Goal: Task Accomplishment & Management: Manage account settings

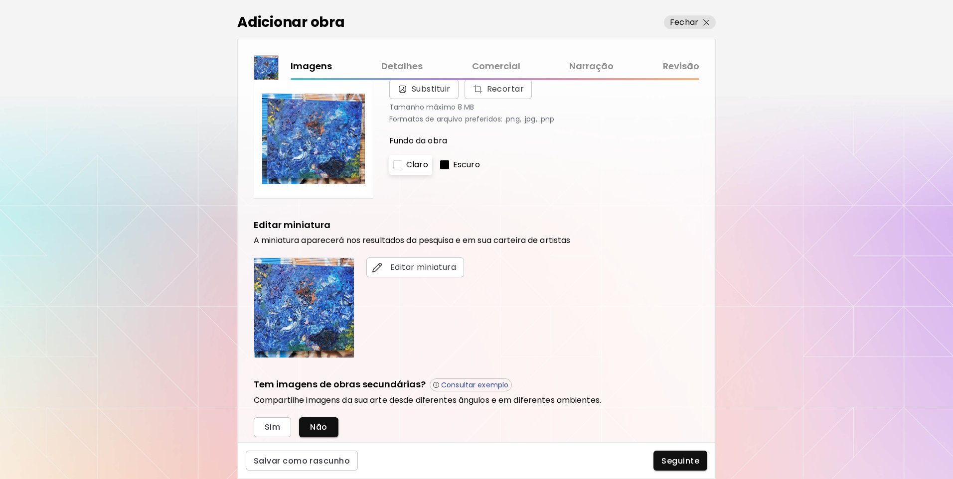
scroll to position [50, 0]
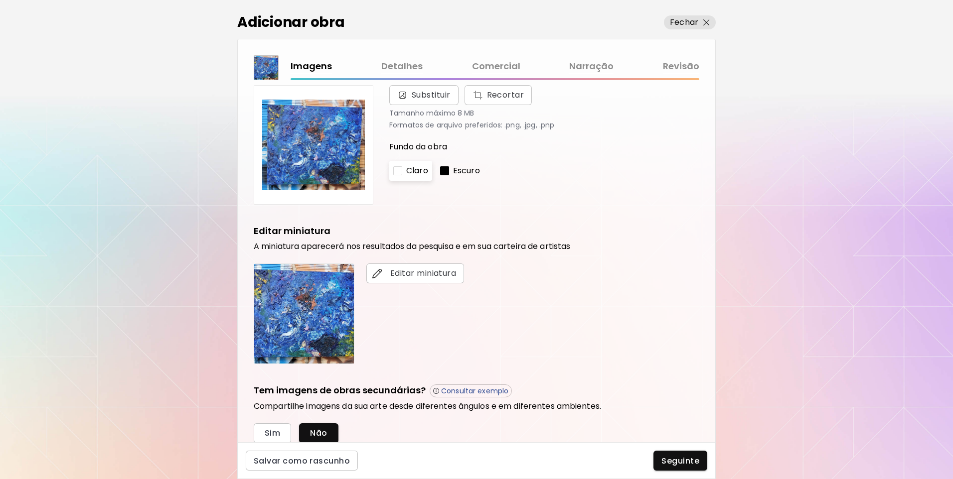
click at [504, 65] on link "Comercial" at bounding box center [496, 66] width 48 height 14
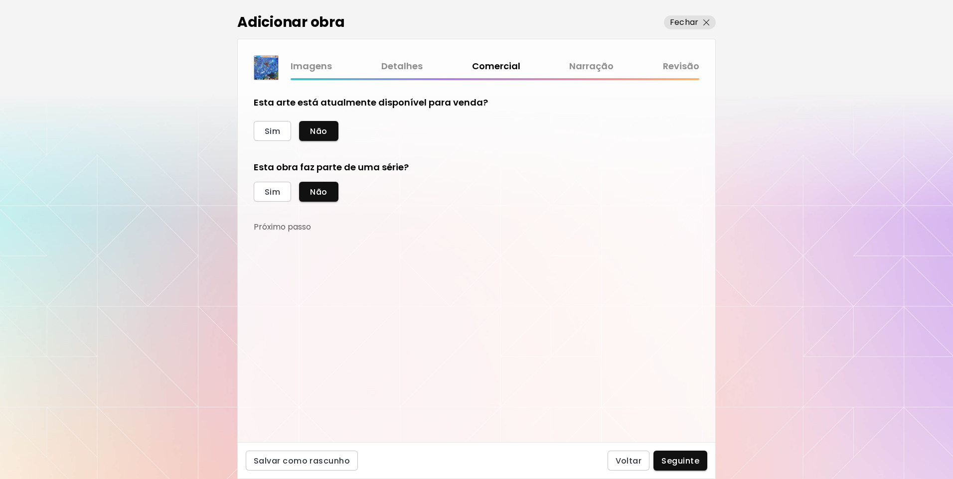
click at [691, 69] on link "Revisão" at bounding box center [681, 66] width 36 height 14
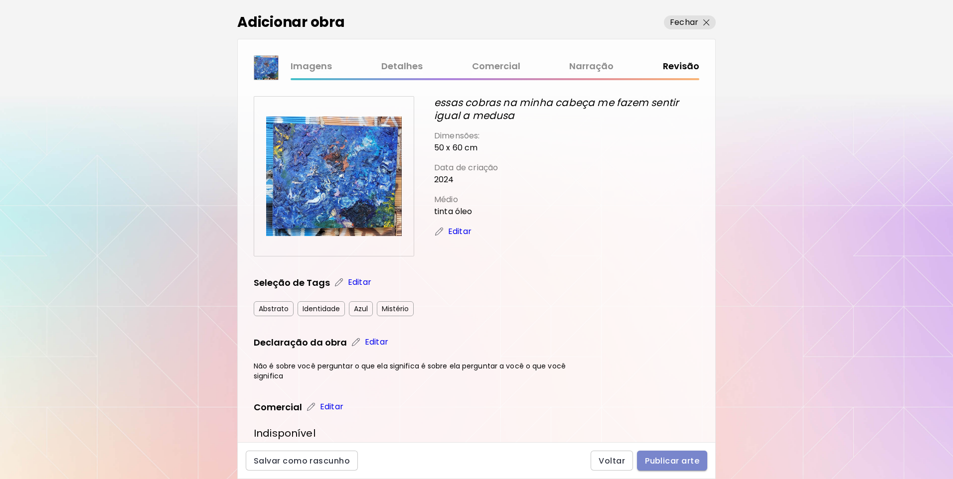
click at [652, 463] on span "Publicar arte" at bounding box center [672, 461] width 54 height 10
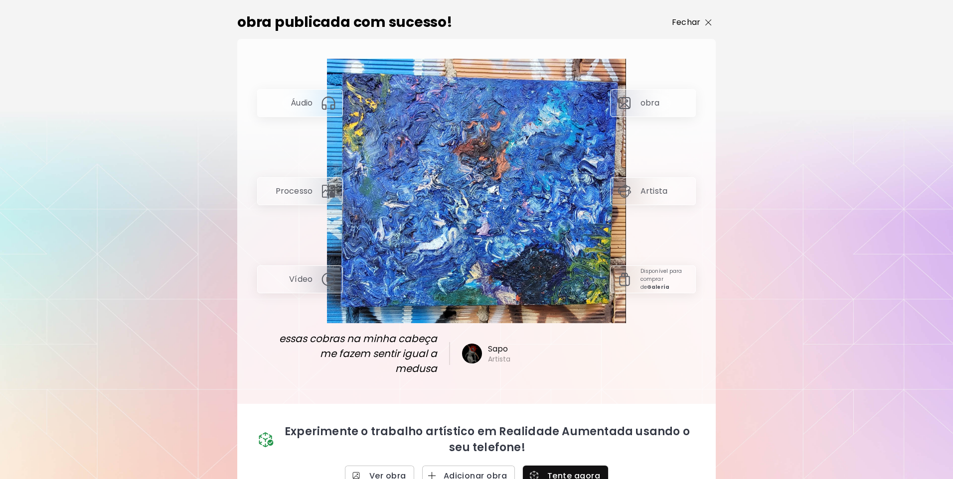
click at [693, 24] on p "Fechar" at bounding box center [686, 22] width 28 height 12
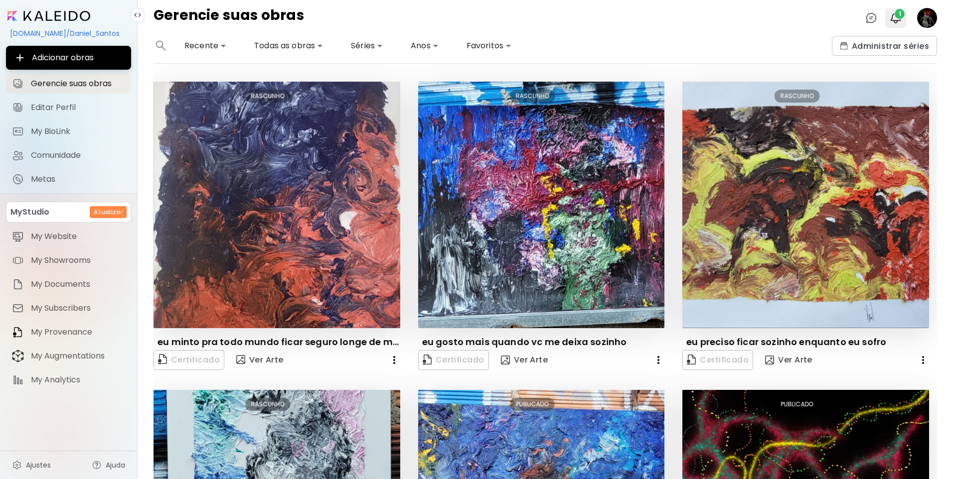
click at [895, 17] on span "1" at bounding box center [899, 14] width 10 height 10
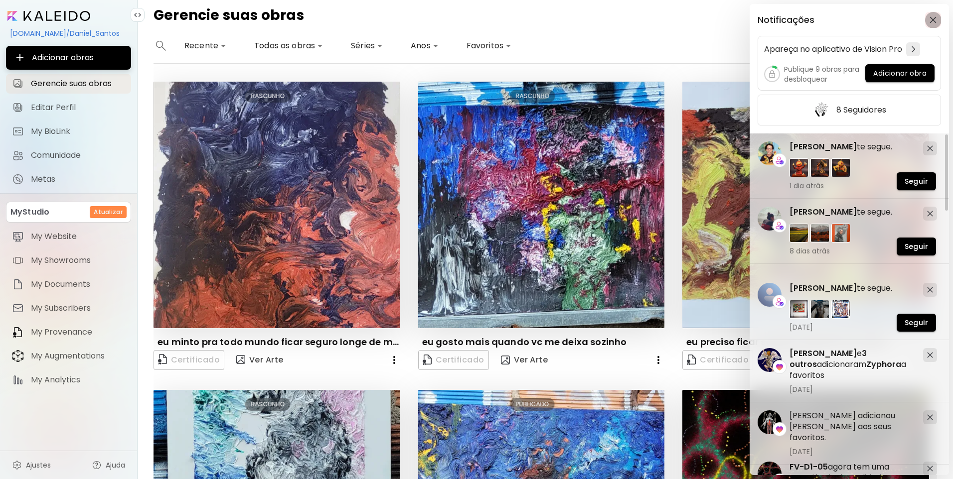
click at [935, 24] on button "button" at bounding box center [933, 20] width 16 height 16
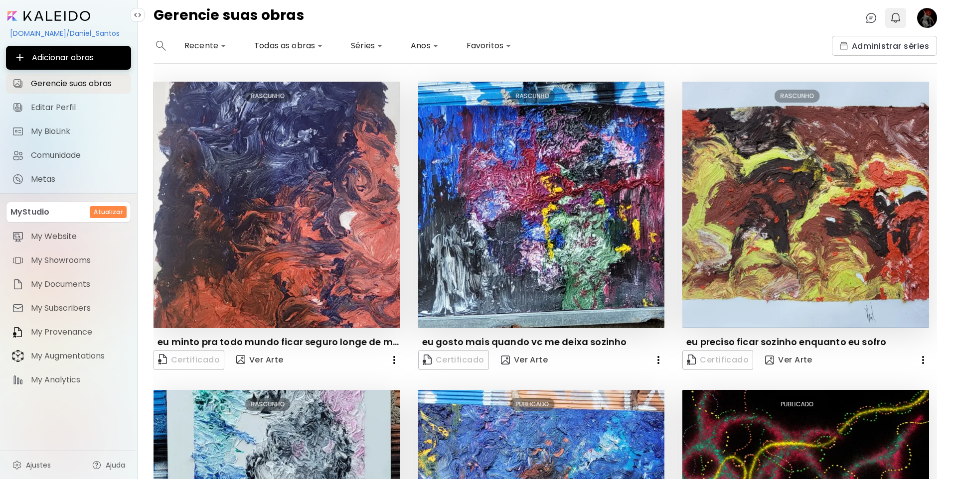
click at [888, 19] on button "0" at bounding box center [895, 17] width 17 height 17
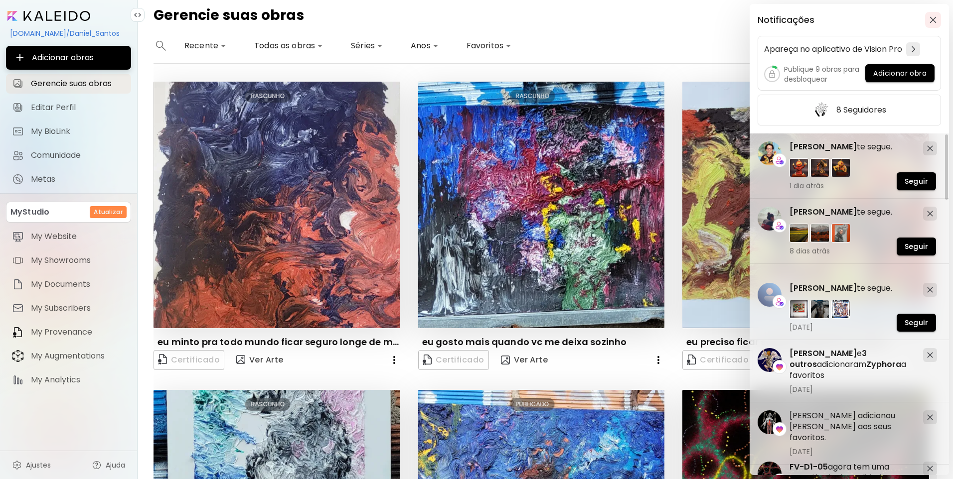
click at [931, 22] on img "button" at bounding box center [932, 19] width 7 height 7
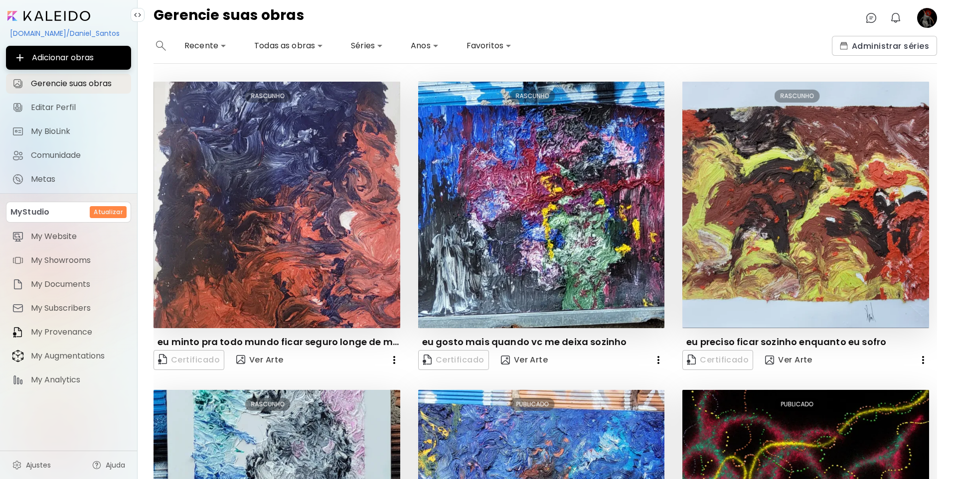
click at [371, 50] on body "**********" at bounding box center [476, 239] width 953 height 479
click at [379, 63] on li "Corpos / Bodies" at bounding box center [422, 64] width 150 height 18
type input "*****"
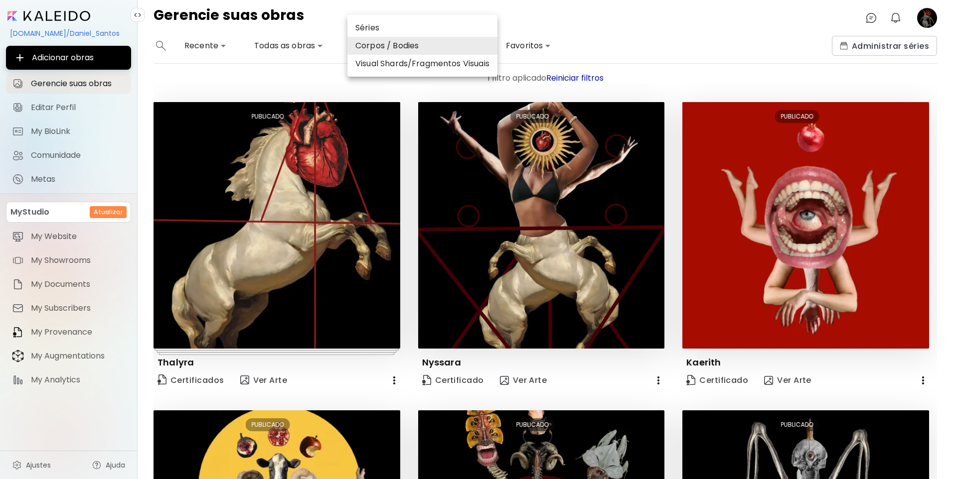
click at [588, 232] on div at bounding box center [476, 239] width 953 height 479
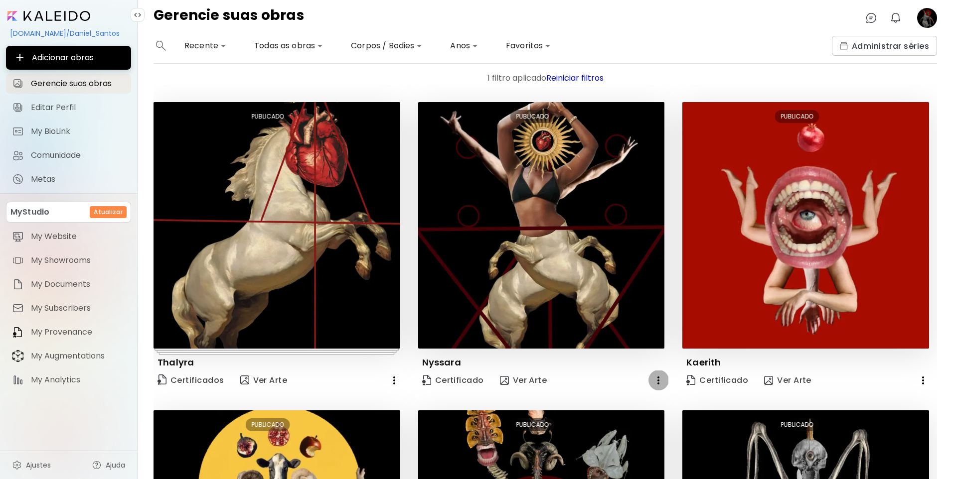
click at [653, 379] on icon "button" at bounding box center [658, 381] width 12 height 12
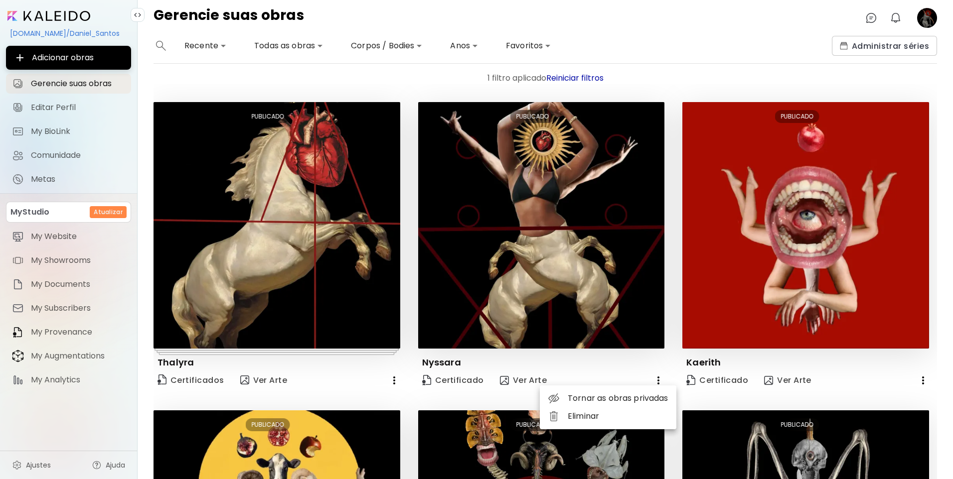
drag, startPoint x: 653, startPoint y: 379, endPoint x: 634, endPoint y: 362, distance: 25.4
click at [652, 379] on div at bounding box center [476, 239] width 953 height 479
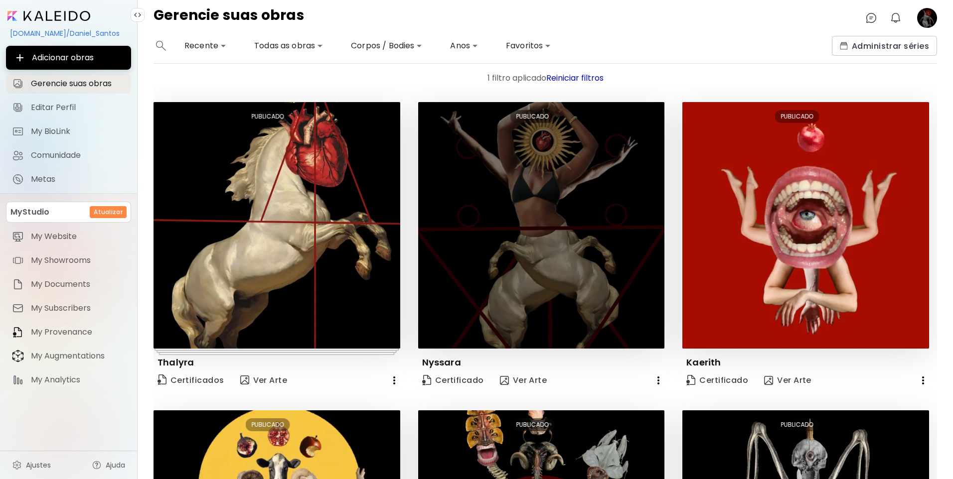
click at [563, 217] on img at bounding box center [541, 225] width 247 height 247
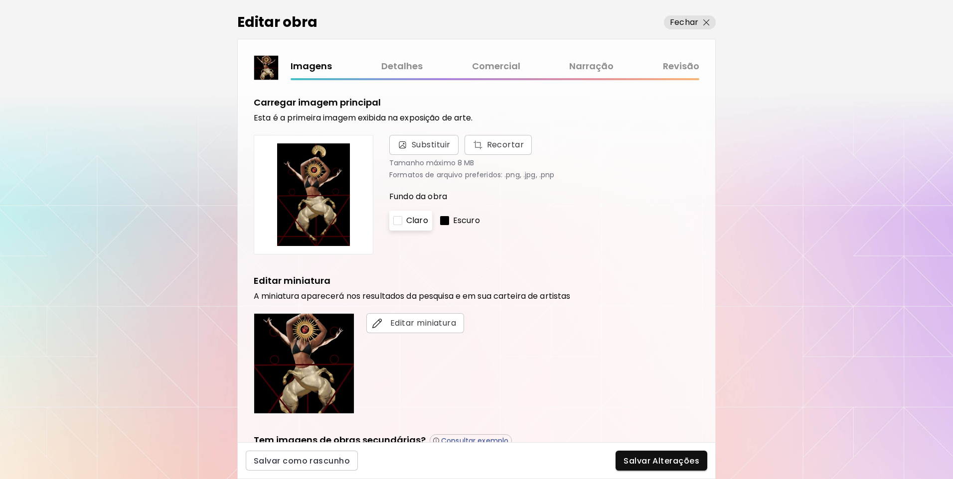
click at [505, 68] on link "Comercial" at bounding box center [496, 66] width 48 height 14
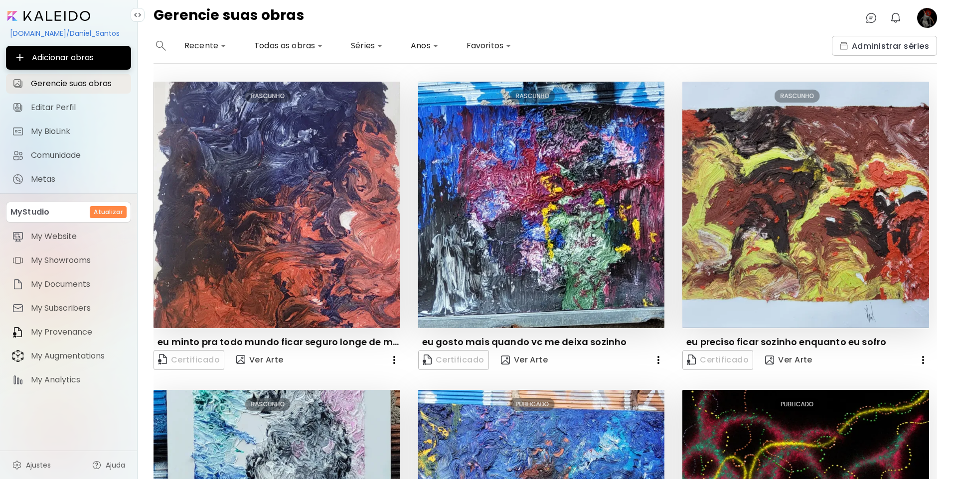
click at [368, 47] on body "**********" at bounding box center [476, 239] width 953 height 479
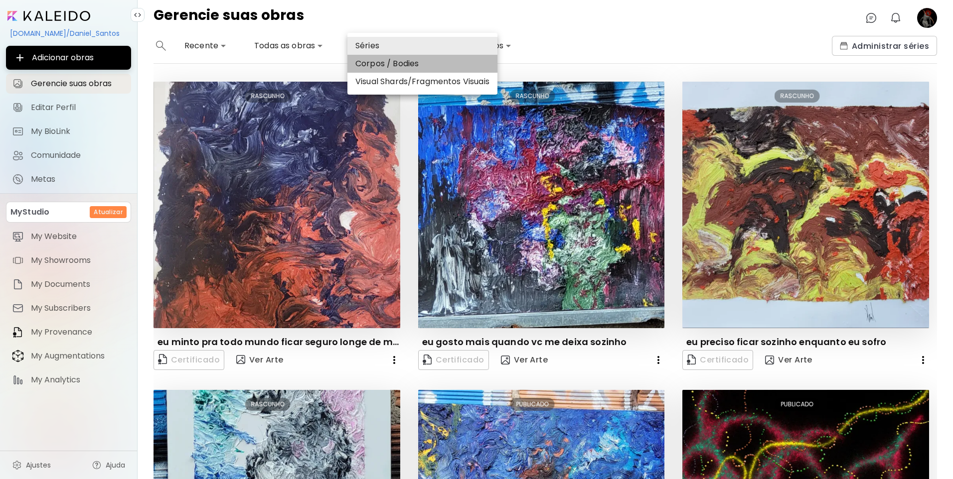
click at [368, 68] on li "Corpos / Bodies" at bounding box center [422, 64] width 150 height 18
type input "*****"
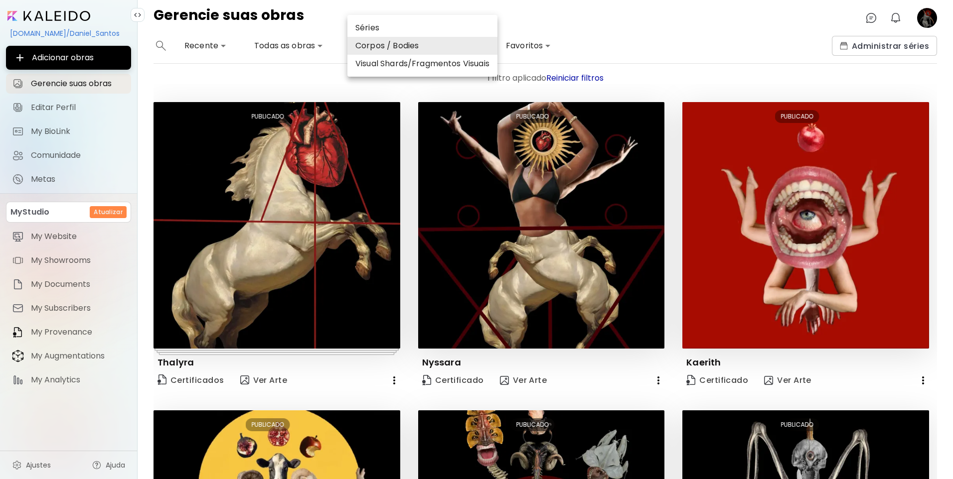
click at [411, 220] on div at bounding box center [476, 239] width 953 height 479
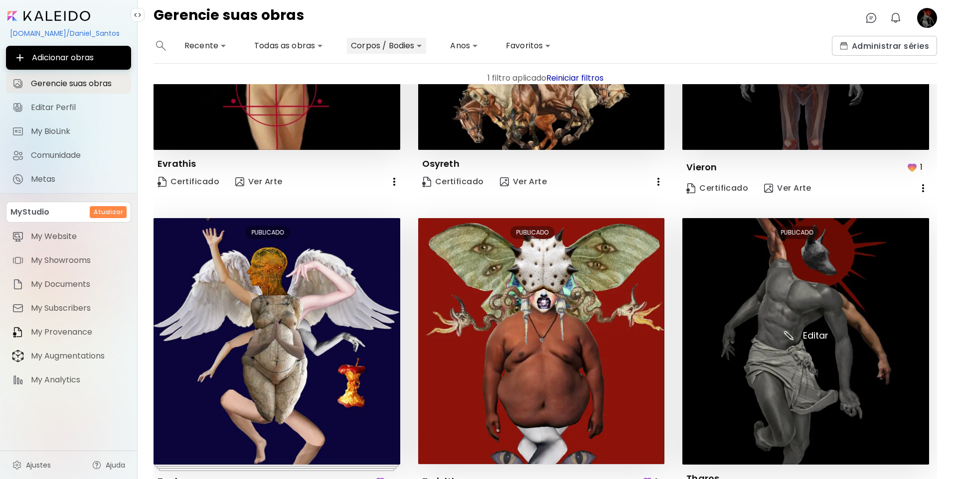
scroll to position [517, 0]
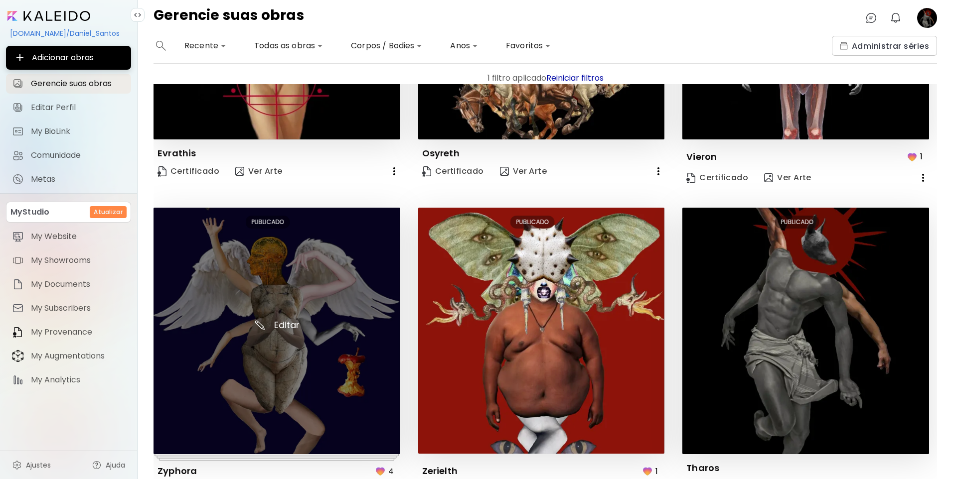
click at [308, 322] on img at bounding box center [276, 331] width 247 height 247
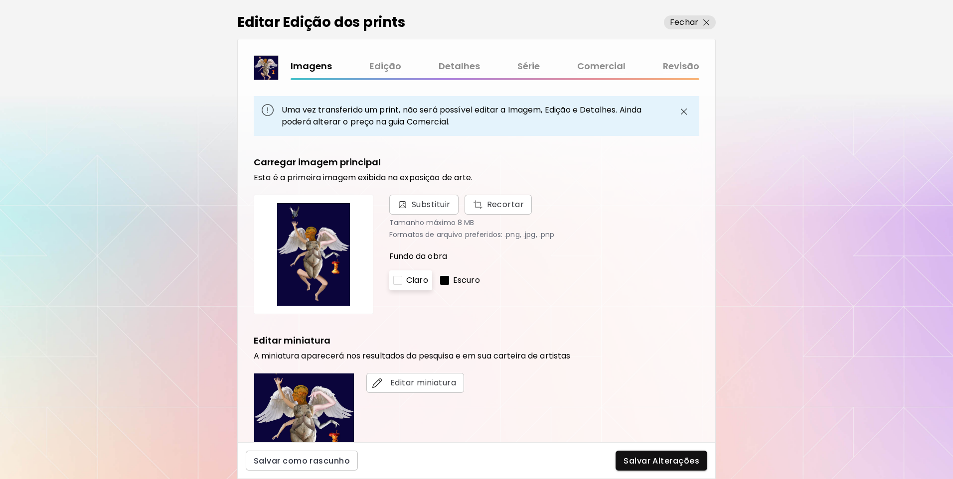
click at [603, 63] on link "Comercial" at bounding box center [601, 66] width 48 height 14
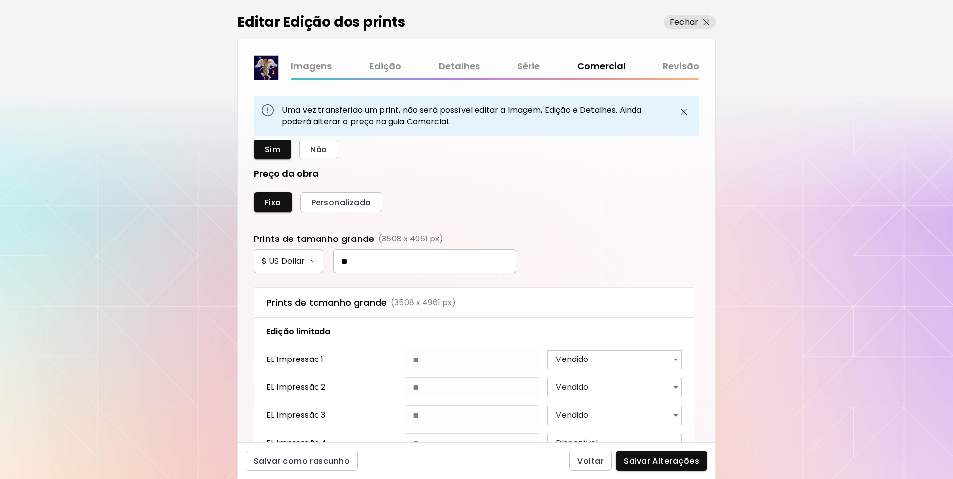
scroll to position [451, 0]
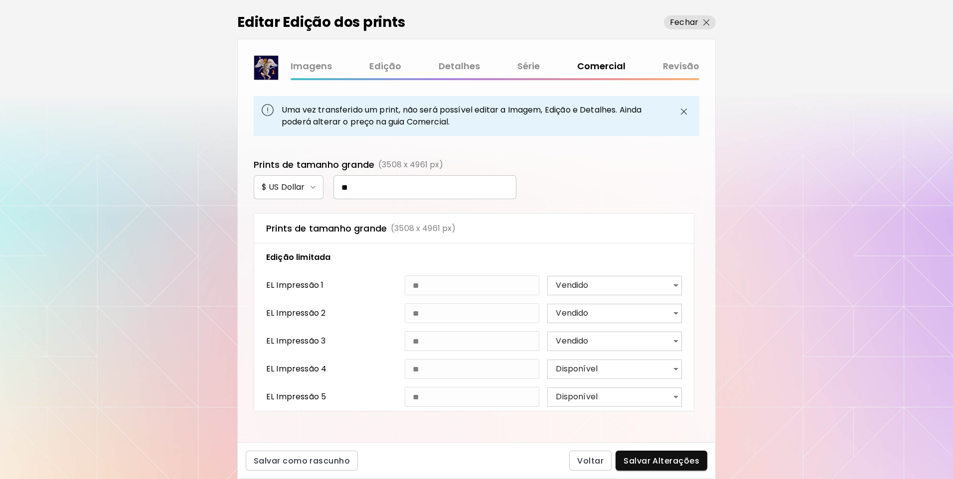
click at [618, 289] on body "**********" at bounding box center [476, 239] width 953 height 479
click at [640, 364] on div at bounding box center [476, 239] width 953 height 479
click at [642, 371] on body "**********" at bounding box center [476, 239] width 953 height 479
click at [581, 413] on li "Vendido" at bounding box center [614, 405] width 134 height 18
type input "****"
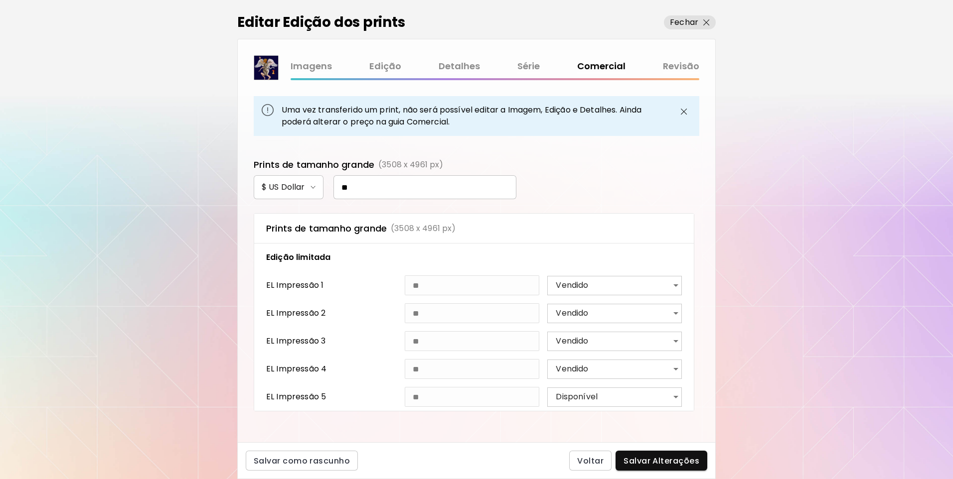
click at [599, 401] on body "**********" at bounding box center [476, 239] width 953 height 479
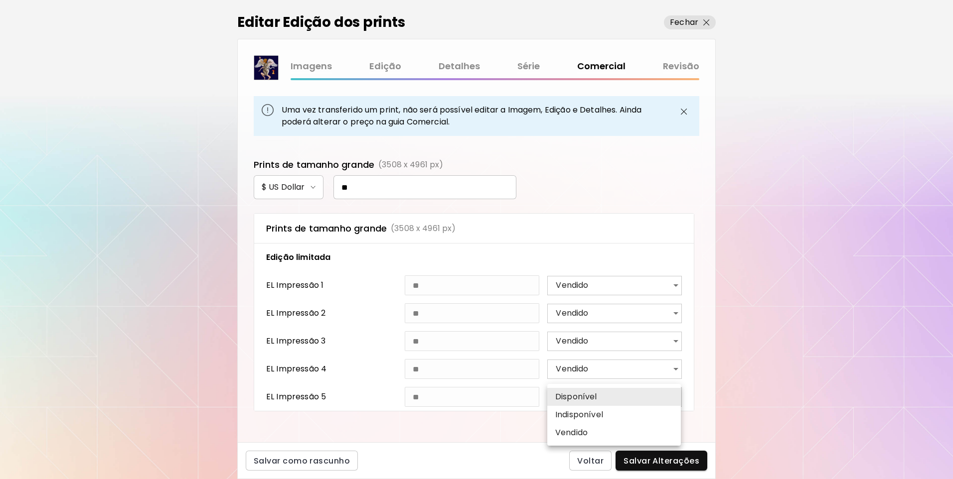
click at [580, 429] on p "Vendido" at bounding box center [571, 433] width 32 height 12
type input "****"
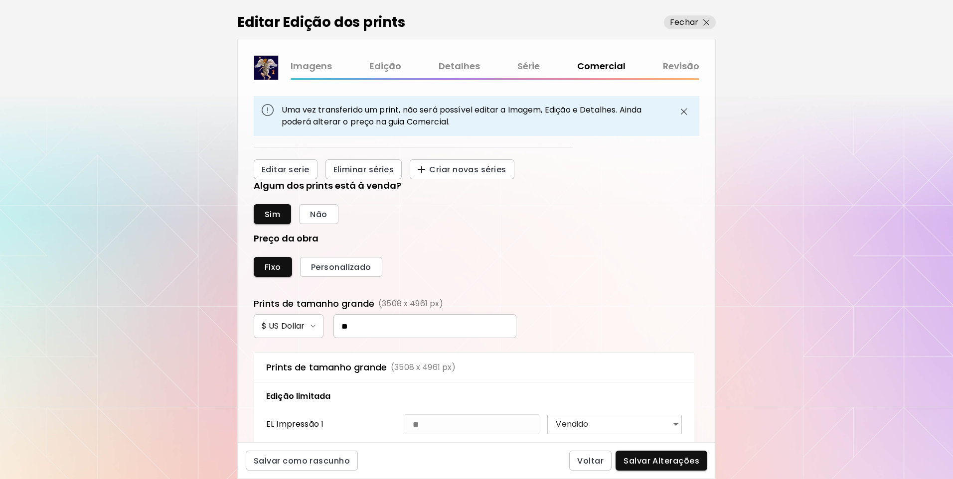
scroll to position [302, 0]
click at [320, 220] on span "Não" at bounding box center [318, 215] width 17 height 10
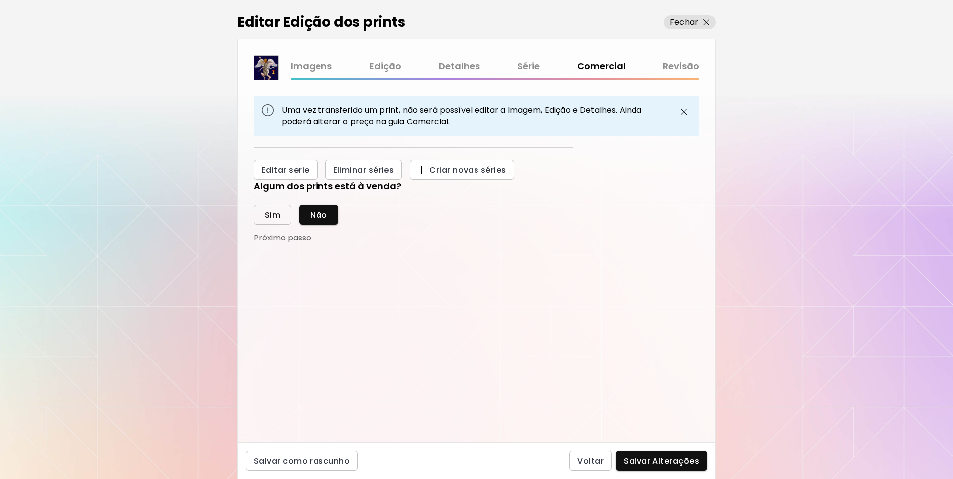
click at [268, 220] on span "Sim" at bounding box center [272, 215] width 15 height 10
click at [266, 273] on span "Fixo" at bounding box center [273, 268] width 16 height 10
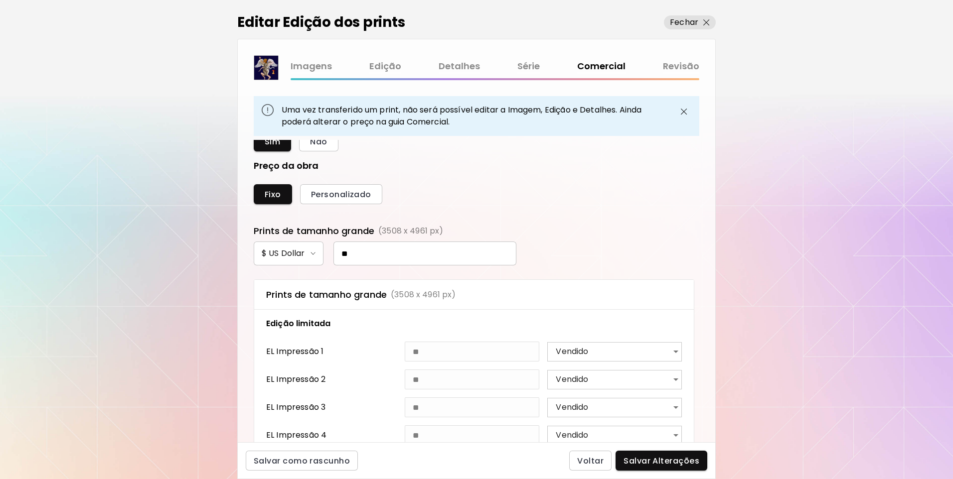
scroll to position [451, 0]
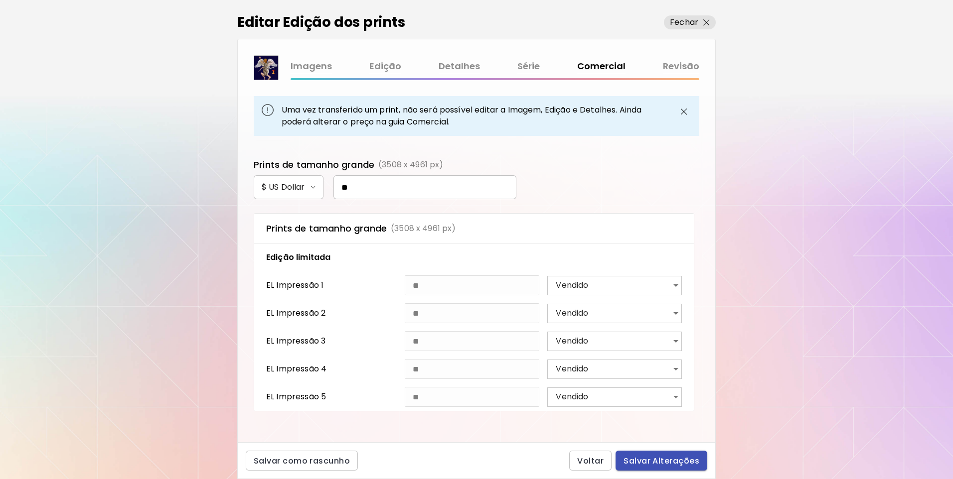
click at [668, 463] on span "Salvar Alterações" at bounding box center [661, 461] width 76 height 10
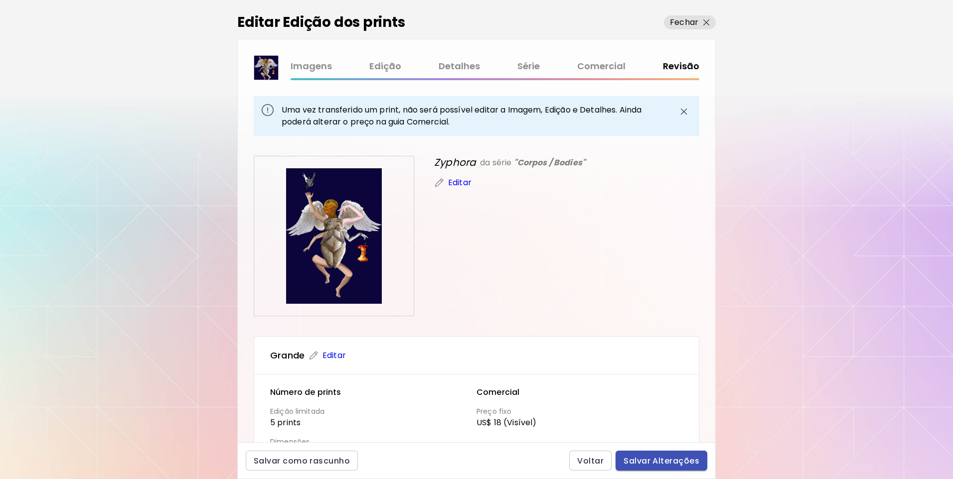
click at [691, 468] on button "Salvar Alterações" at bounding box center [661, 461] width 92 height 20
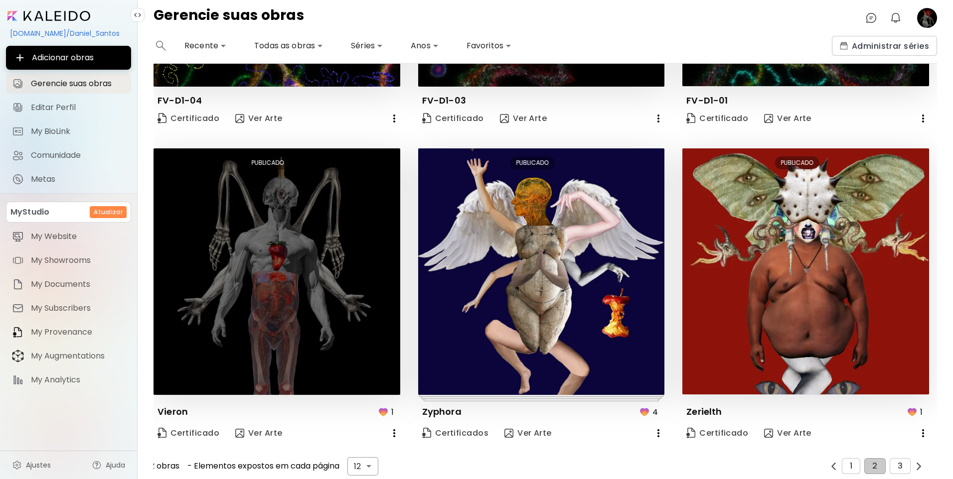
scroll to position [860, 0]
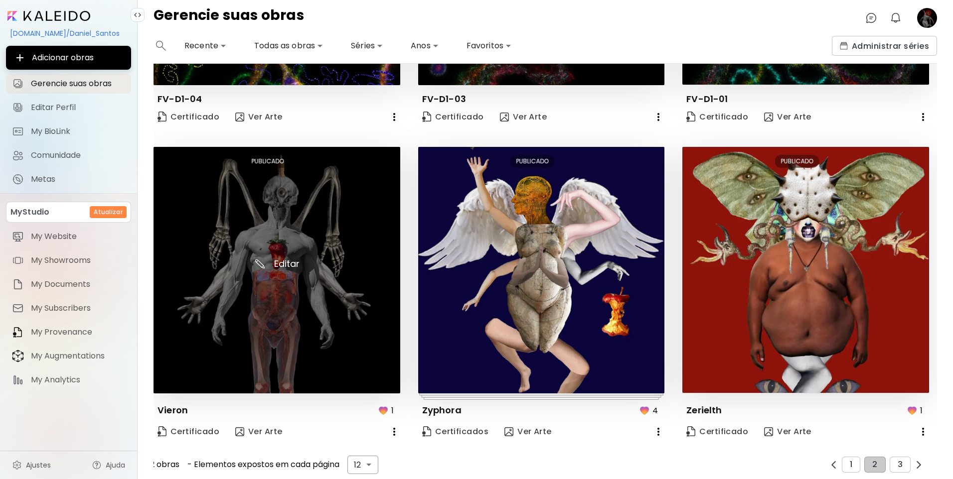
click at [346, 335] on img at bounding box center [276, 270] width 247 height 247
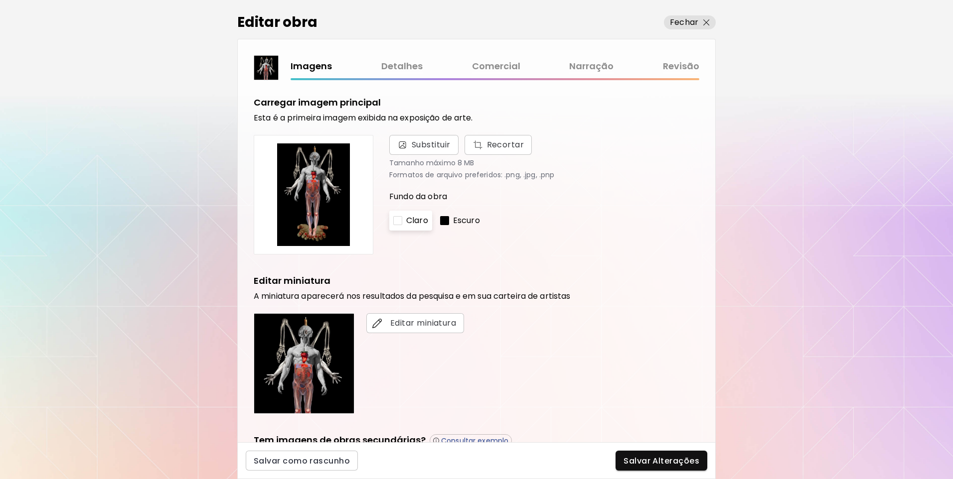
click at [510, 70] on link "Comercial" at bounding box center [496, 66] width 48 height 14
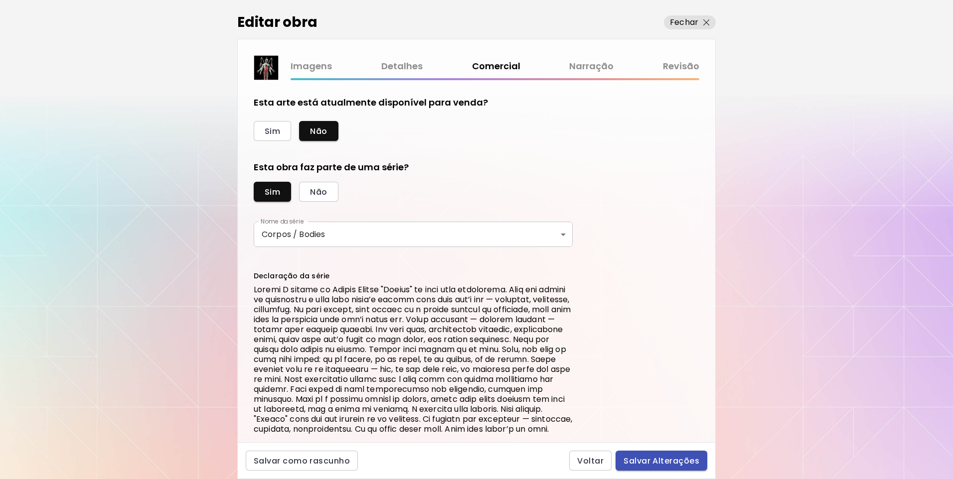
click at [676, 456] on span "Salvar Alterações" at bounding box center [661, 461] width 76 height 10
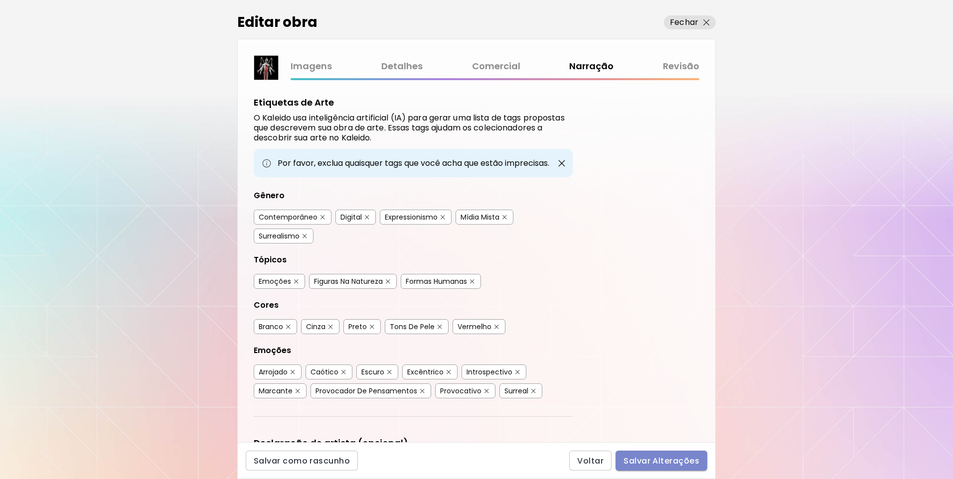
click at [676, 456] on span "Salvar Alterações" at bounding box center [661, 461] width 76 height 10
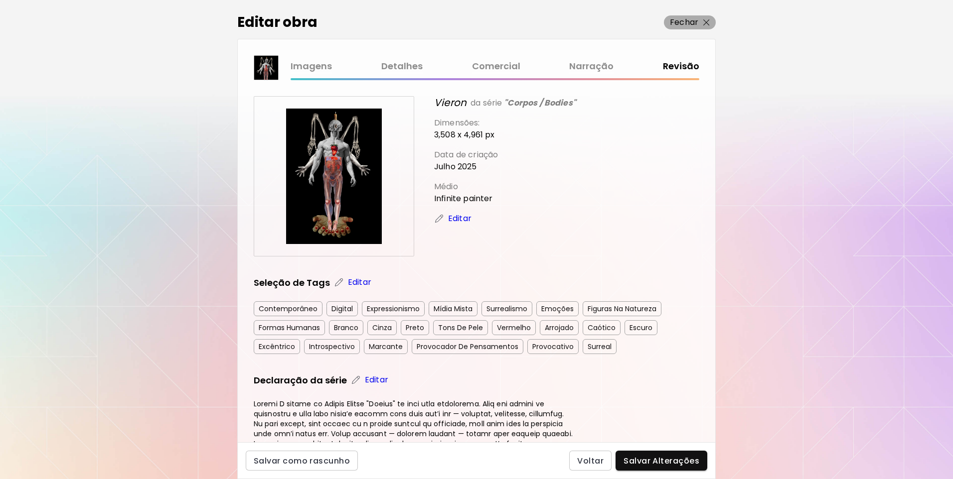
click at [697, 19] on p "Fechar" at bounding box center [684, 22] width 28 height 12
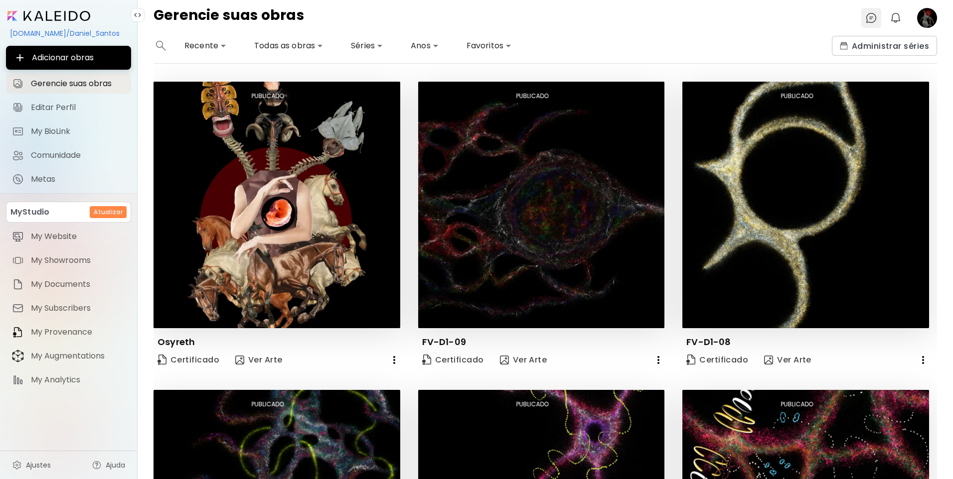
click at [876, 22] on img at bounding box center [871, 18] width 12 height 12
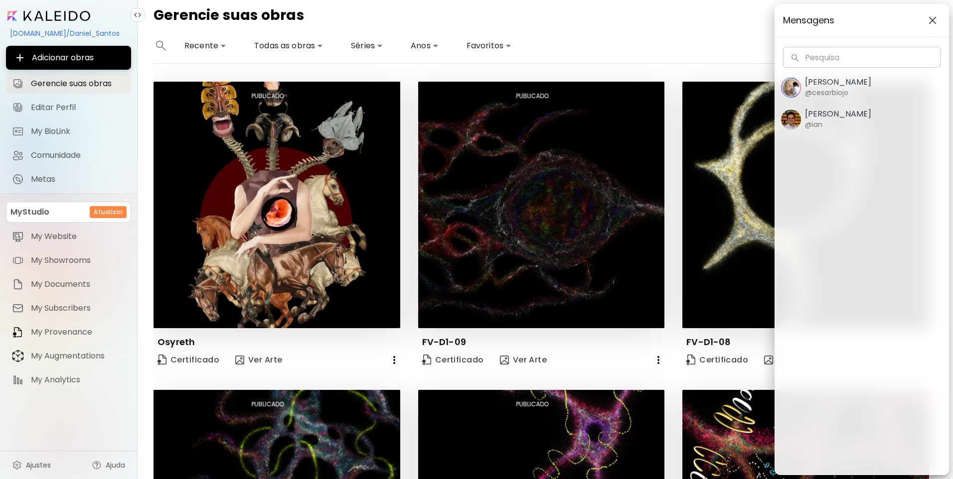
click at [931, 26] on button "button" at bounding box center [932, 20] width 16 height 16
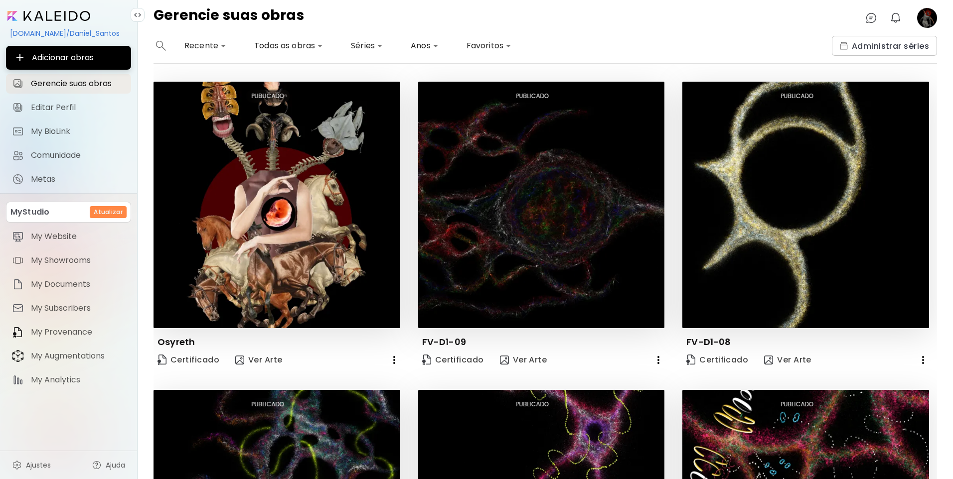
click at [934, 21] on image at bounding box center [927, 18] width 20 height 20
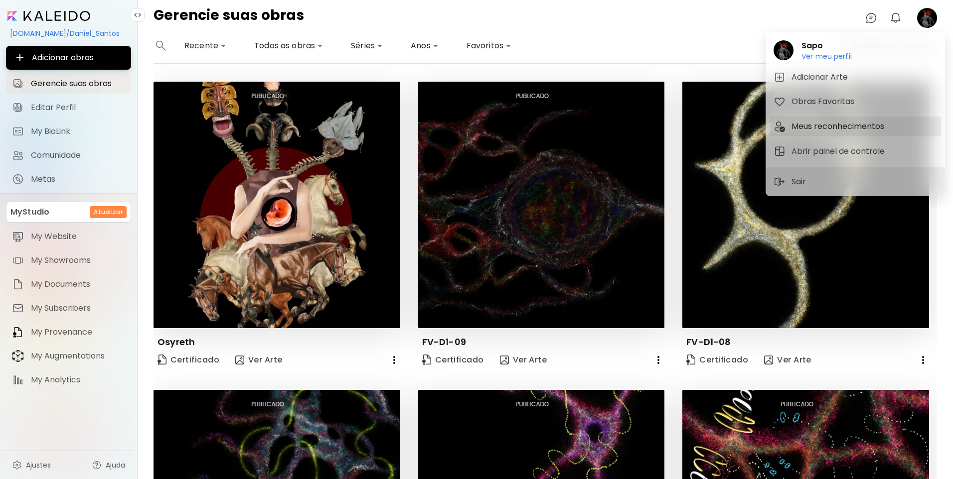
click at [870, 129] on h5 "Meus reconhecimentos" at bounding box center [839, 127] width 96 height 12
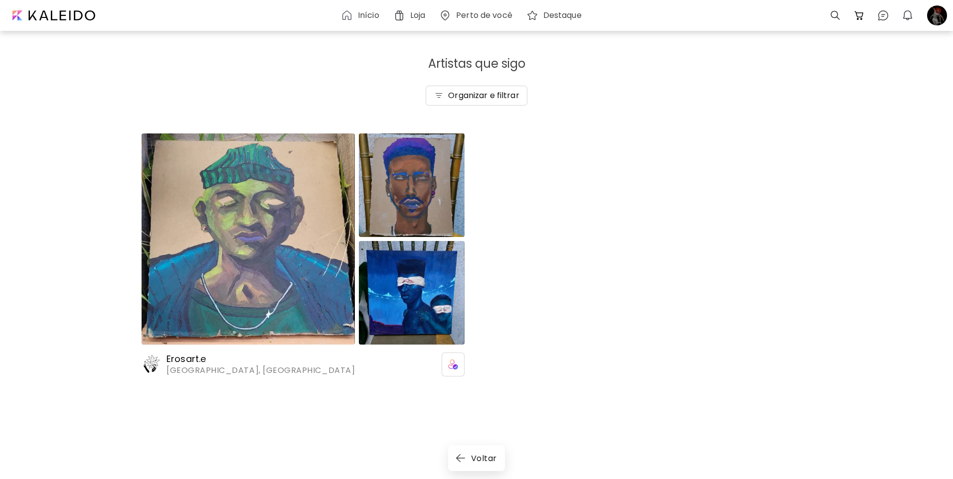
click at [450, 84] on div "Artistas que sigo Organizar e filtrar" at bounding box center [476, 81] width 953 height 106
click at [442, 91] on img "button" at bounding box center [439, 96] width 10 height 10
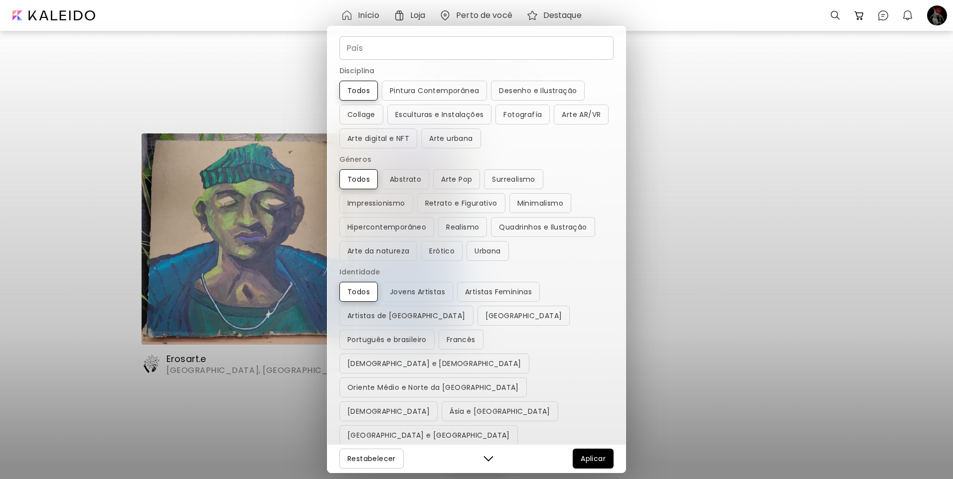
click at [670, 141] on div "País País Disciplina Todos Pintura Contemporânea Desenho e Ilustração Collage E…" at bounding box center [476, 239] width 953 height 479
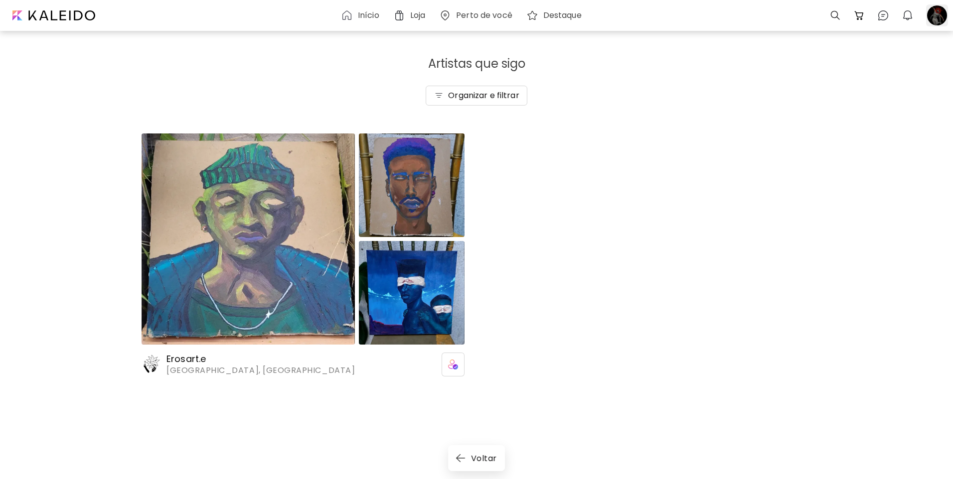
click at [937, 17] on div at bounding box center [937, 15] width 22 height 22
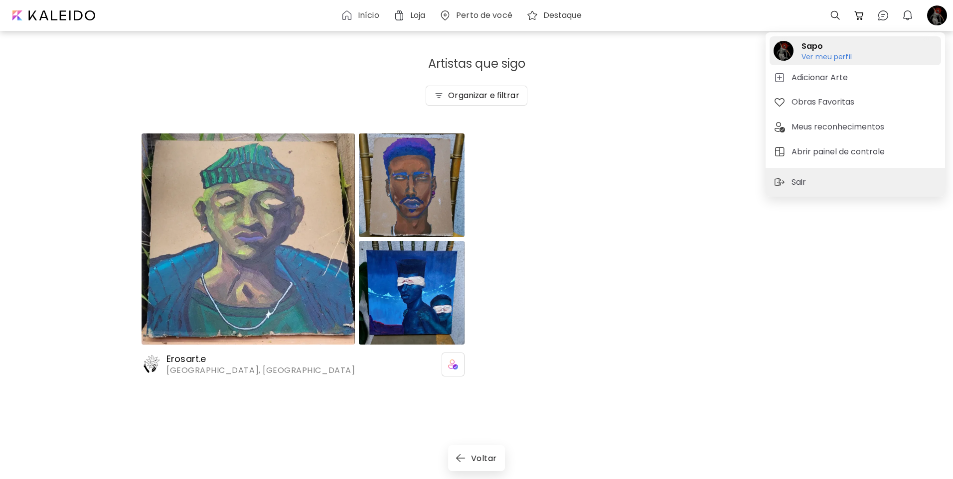
click at [814, 59] on h6 "Ver meu perfil" at bounding box center [826, 56] width 50 height 9
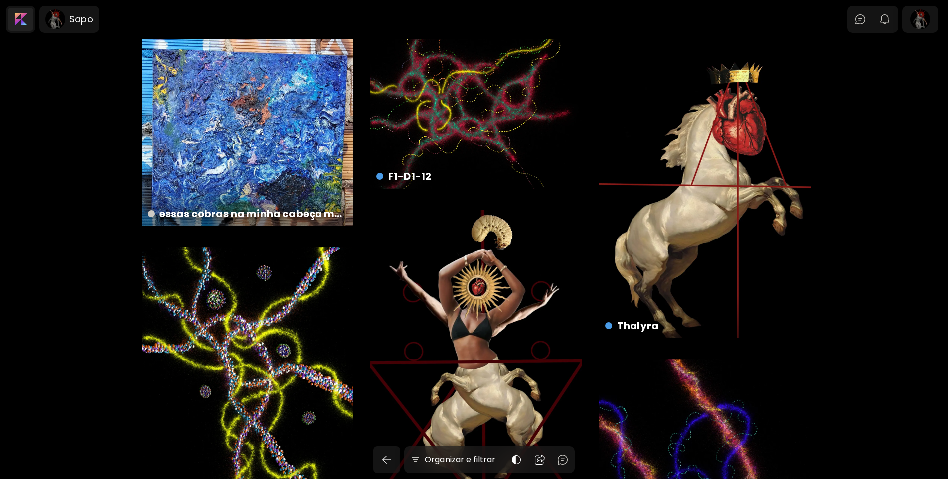
click at [13, 13] on div at bounding box center [20, 19] width 25 height 23
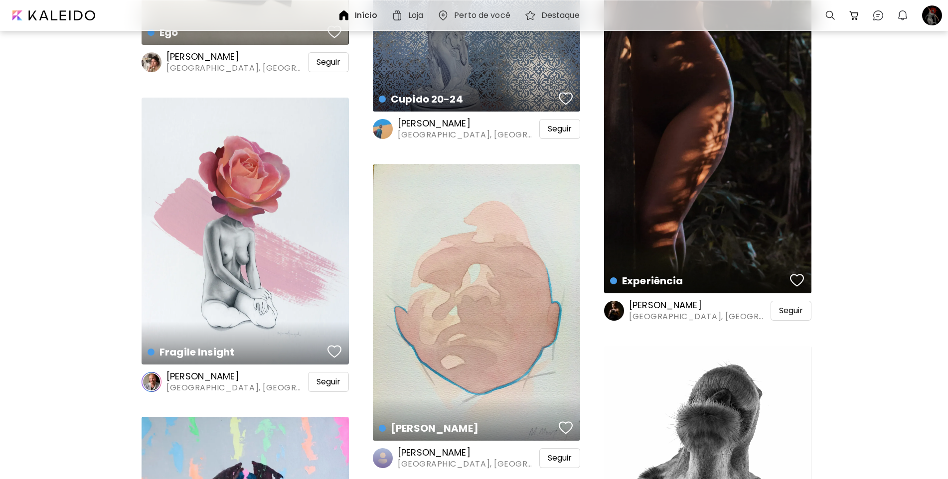
scroll to position [11411, 0]
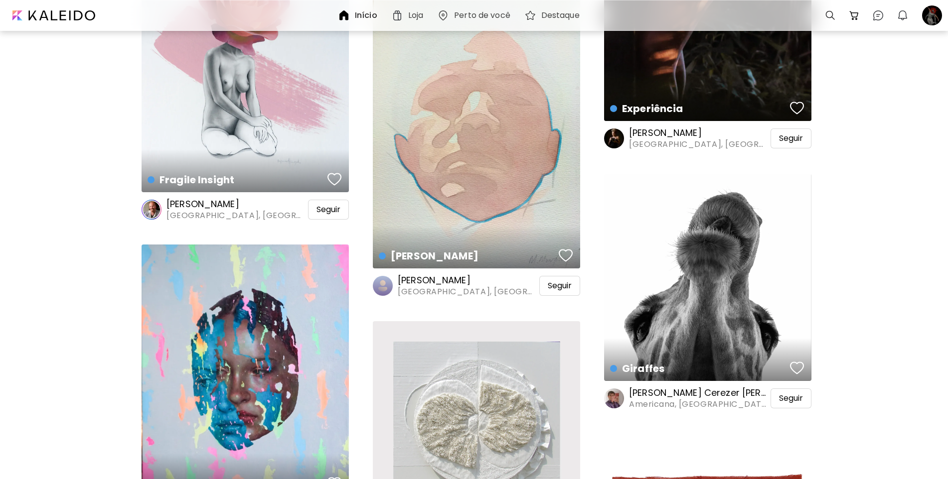
drag, startPoint x: 615, startPoint y: 142, endPoint x: 601, endPoint y: 147, distance: 15.0
click at [615, 142] on image at bounding box center [614, 139] width 20 height 20
